Goal: Obtain resource: Obtain resource

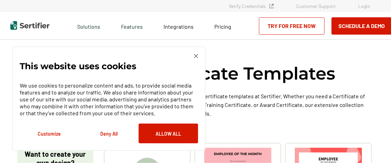
click at [194, 56] on img at bounding box center [196, 56] width 4 height 4
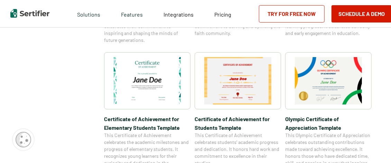
scroll to position [467, 0]
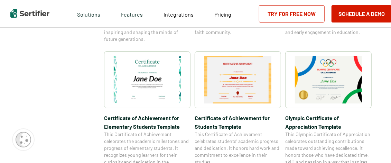
click at [144, 65] on img at bounding box center [147, 79] width 67 height 47
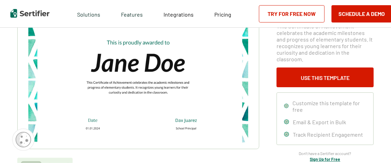
scroll to position [83, 0]
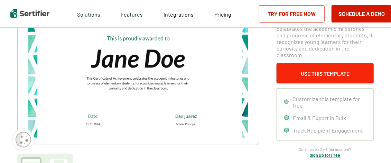
click at [305, 65] on button "Use This Template" at bounding box center [325, 73] width 97 height 20
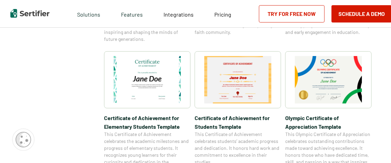
scroll to position [1015, 0]
